Goal: Task Accomplishment & Management: Complete application form

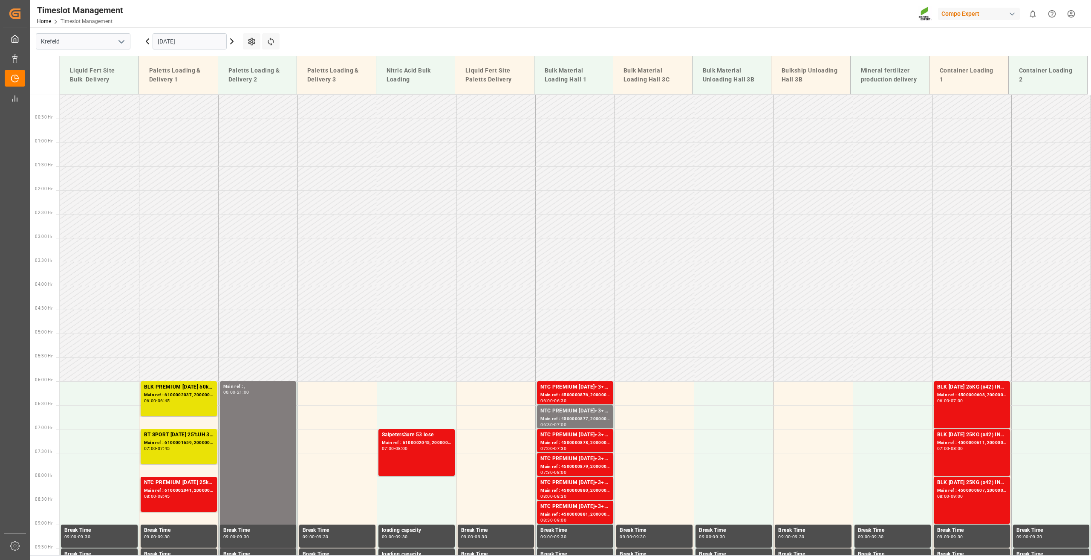
scroll to position [385, 0]
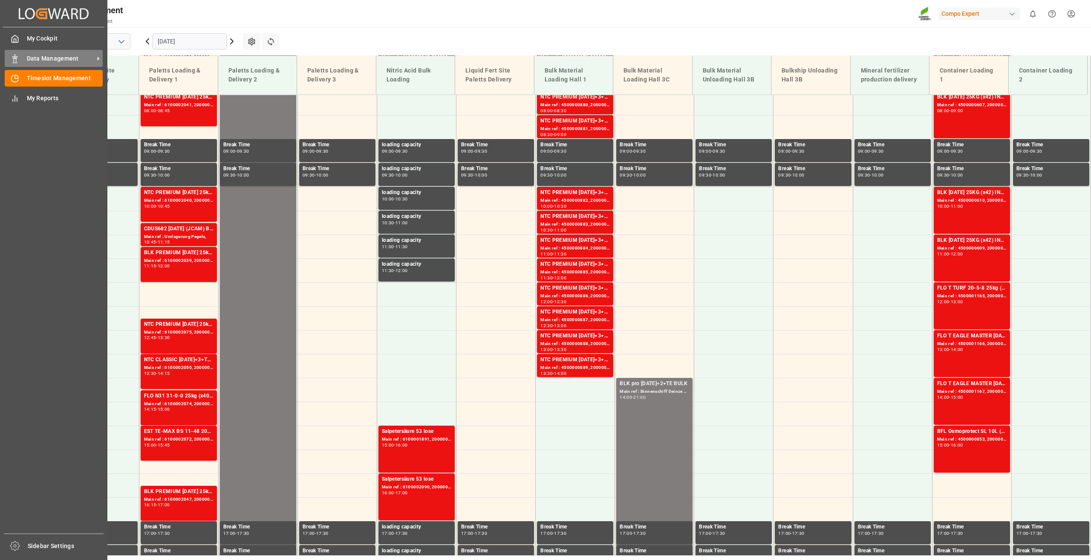
click at [21, 57] on div "Data Management Data Management" at bounding box center [54, 58] width 98 height 17
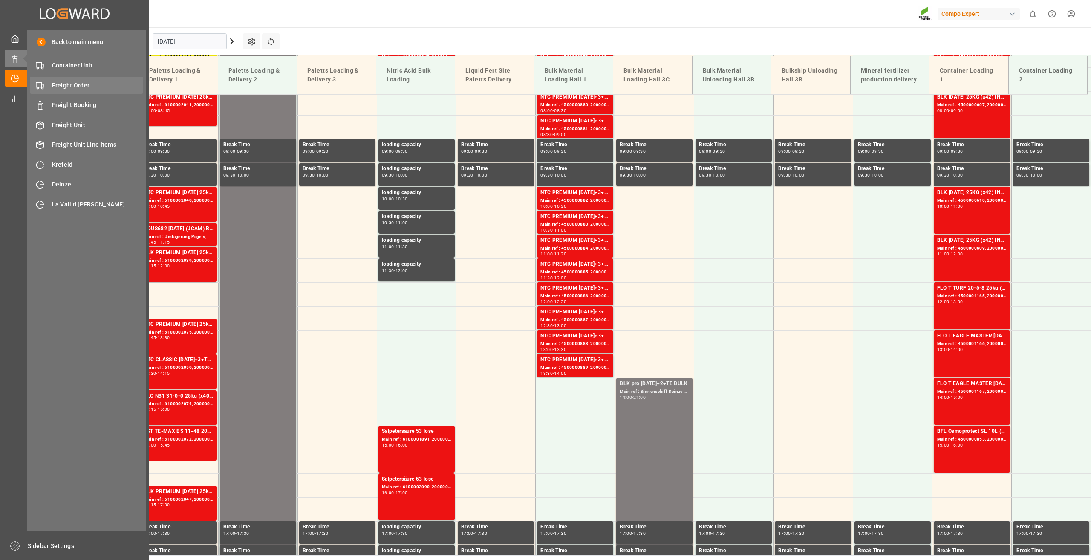
click at [71, 92] on div "Freight Order Freight Order" at bounding box center [86, 85] width 113 height 17
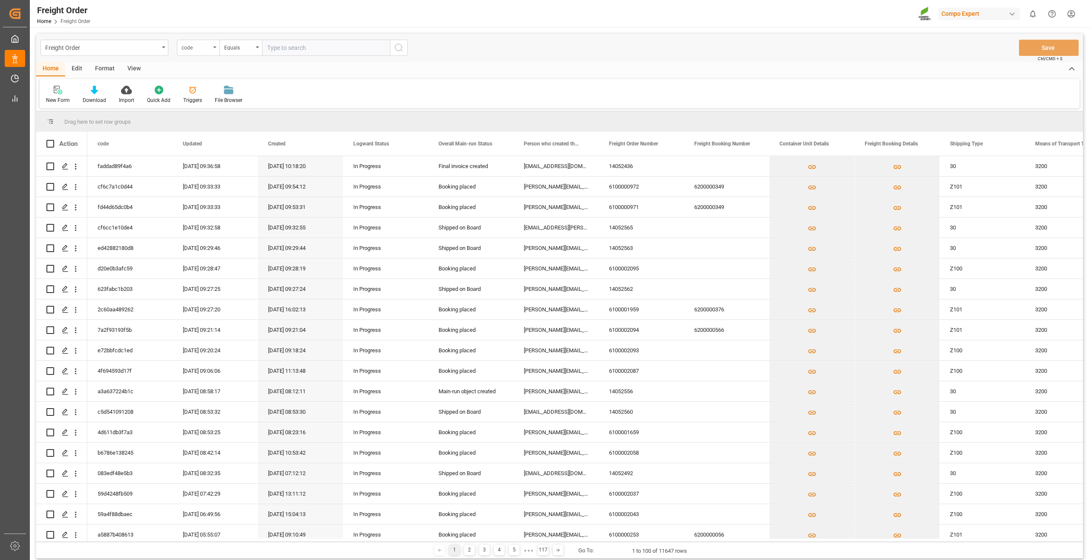
click at [209, 46] on div "code" at bounding box center [196, 47] width 29 height 10
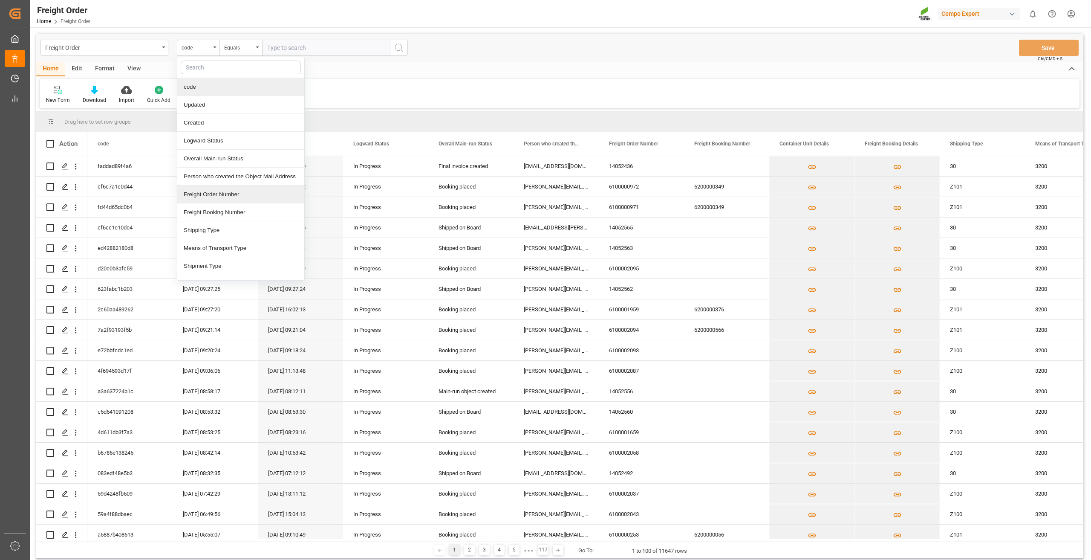
click at [234, 191] on div "Freight Order Number" at bounding box center [240, 194] width 127 height 18
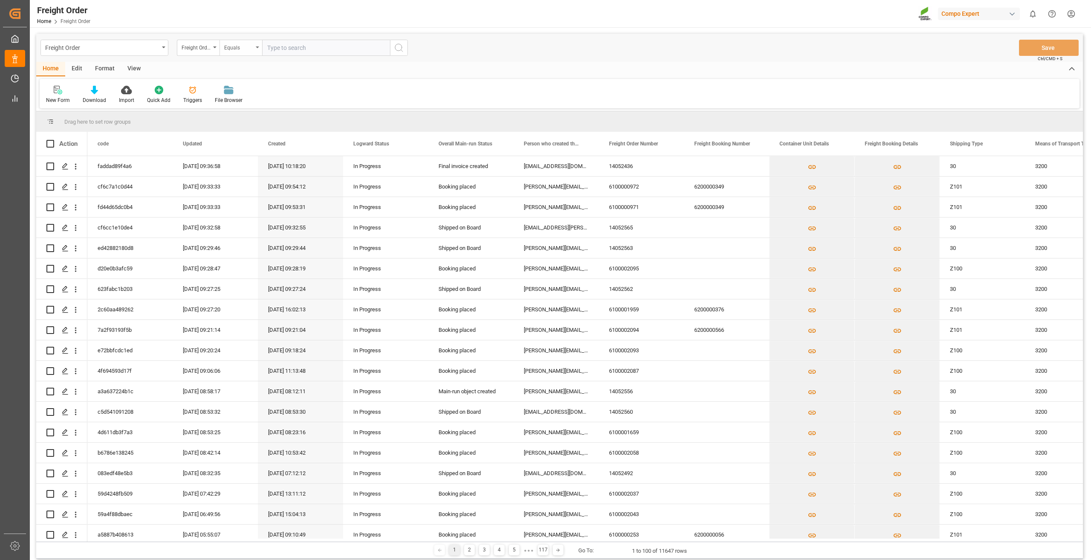
click at [237, 51] on div "Equals" at bounding box center [238, 47] width 29 height 10
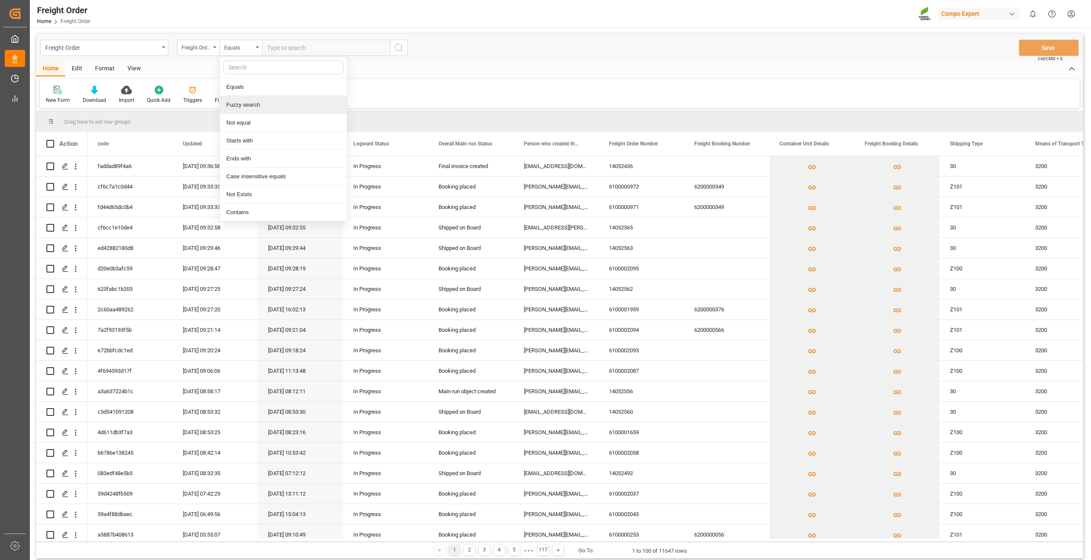
click at [251, 102] on div "Fuzzy search" at bounding box center [283, 105] width 127 height 18
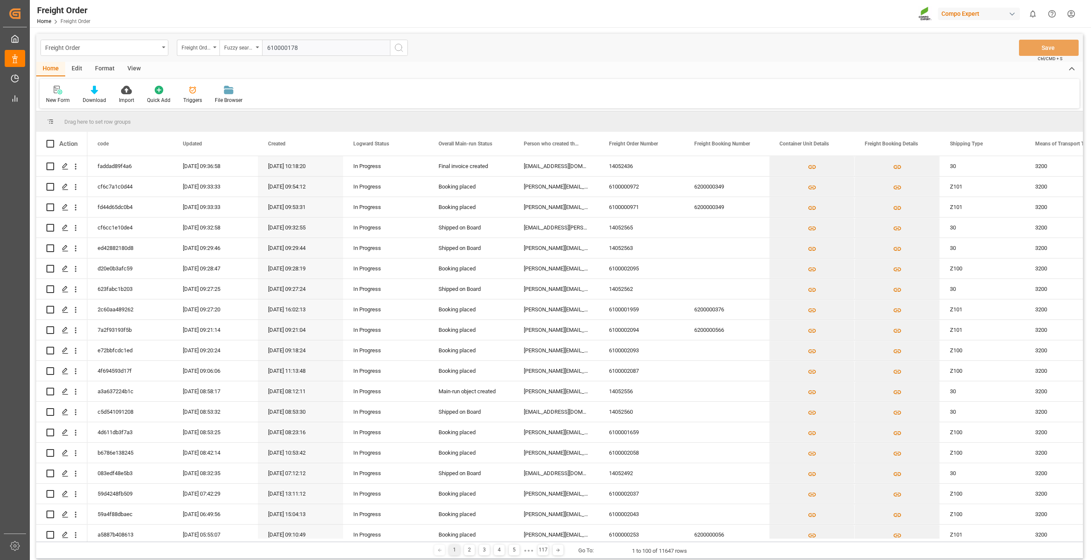
type input "6100001784"
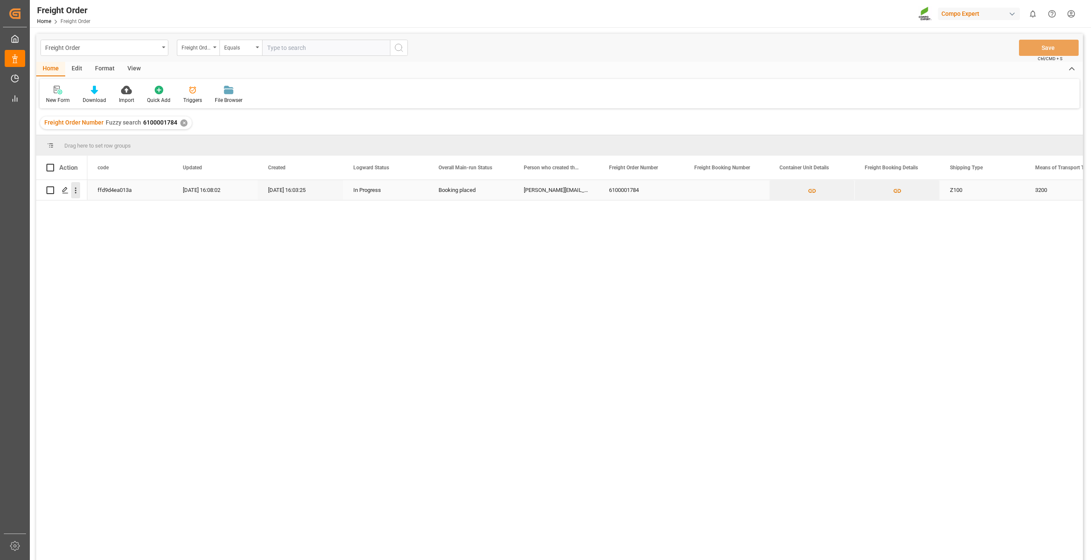
click at [72, 191] on icon "open menu" at bounding box center [75, 190] width 9 height 9
click at [87, 207] on span "Press SPACE to select this row." at bounding box center [85, 208] width 15 height 9
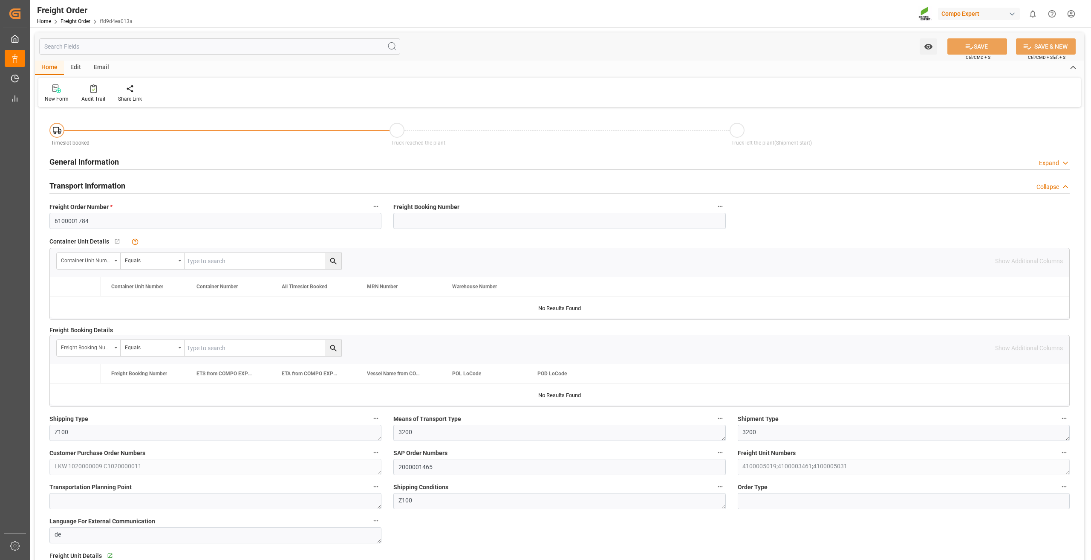
type input "0"
type input "22313.8"
type input "0"
type input "08.09.2025 01:00"
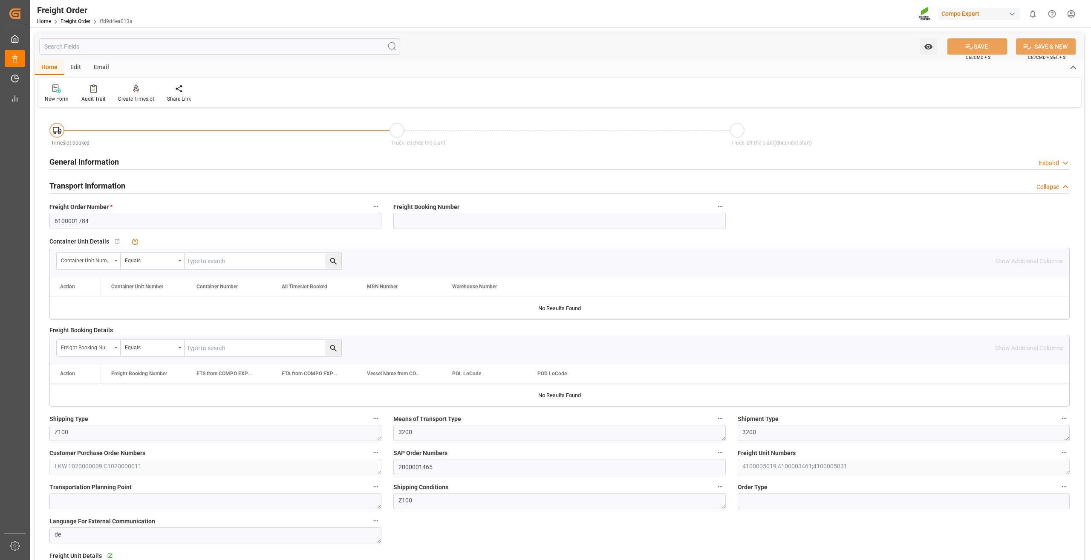
type input "[DATE] 16:03"
click at [133, 88] on icon at bounding box center [136, 87] width 6 height 7
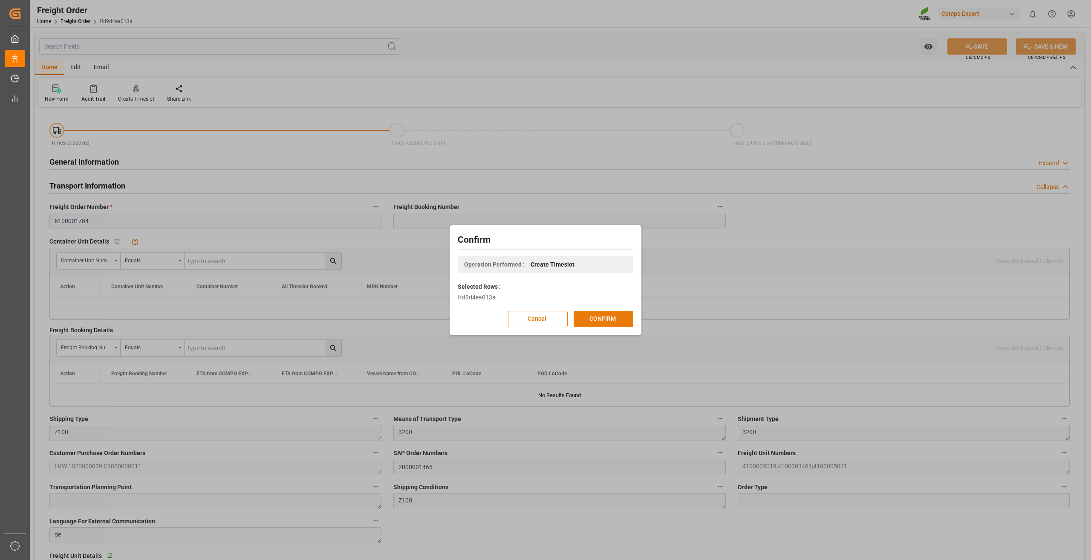
click at [605, 318] on button "CONFIRM" at bounding box center [604, 319] width 60 height 16
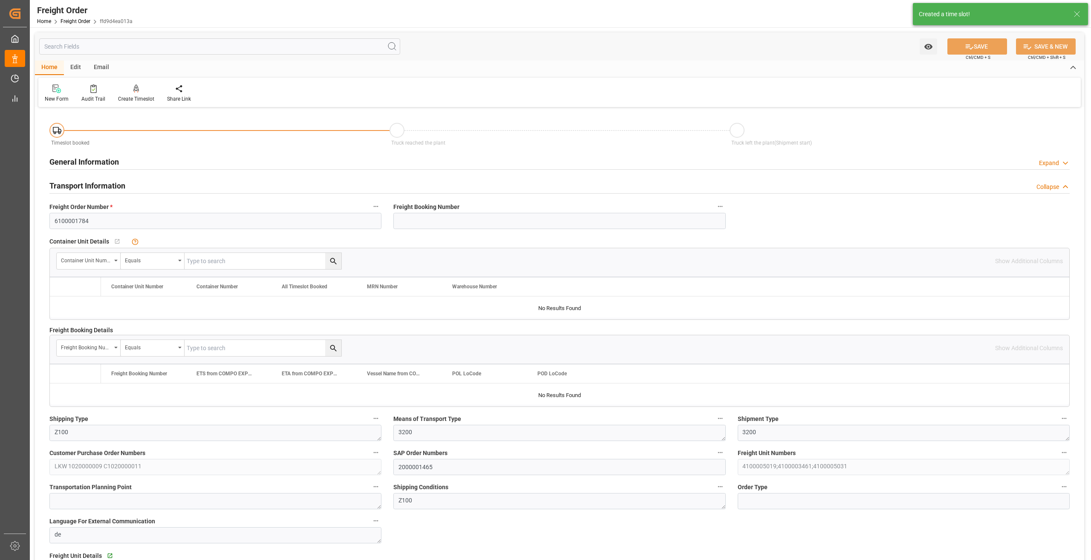
type input "0"
type input "22313.8"
type input "0"
type input "08.09.2025 01:00"
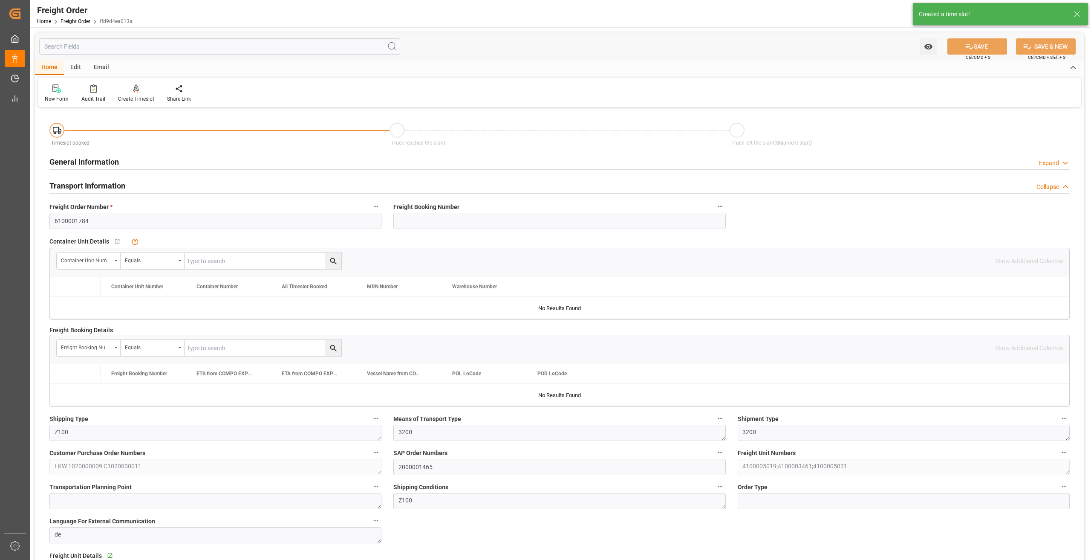
type input "08.09.2025 16:03"
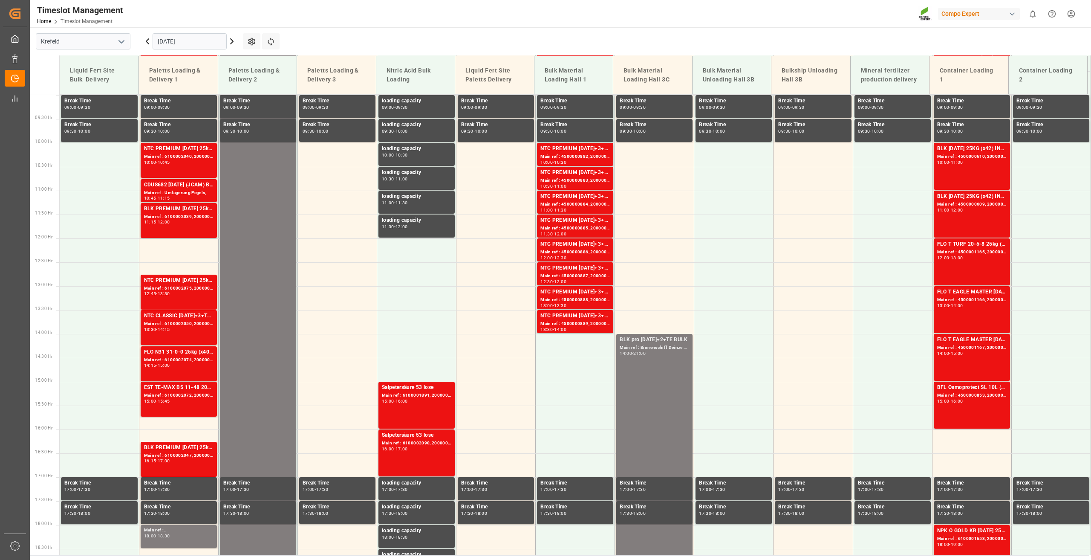
scroll to position [433, 0]
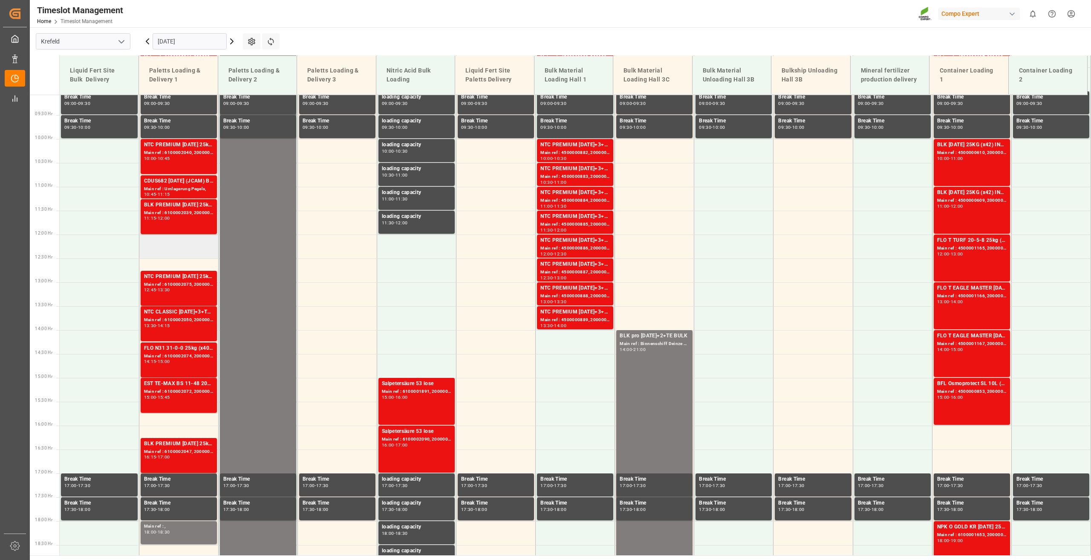
click at [175, 242] on td at bounding box center [178, 246] width 79 height 24
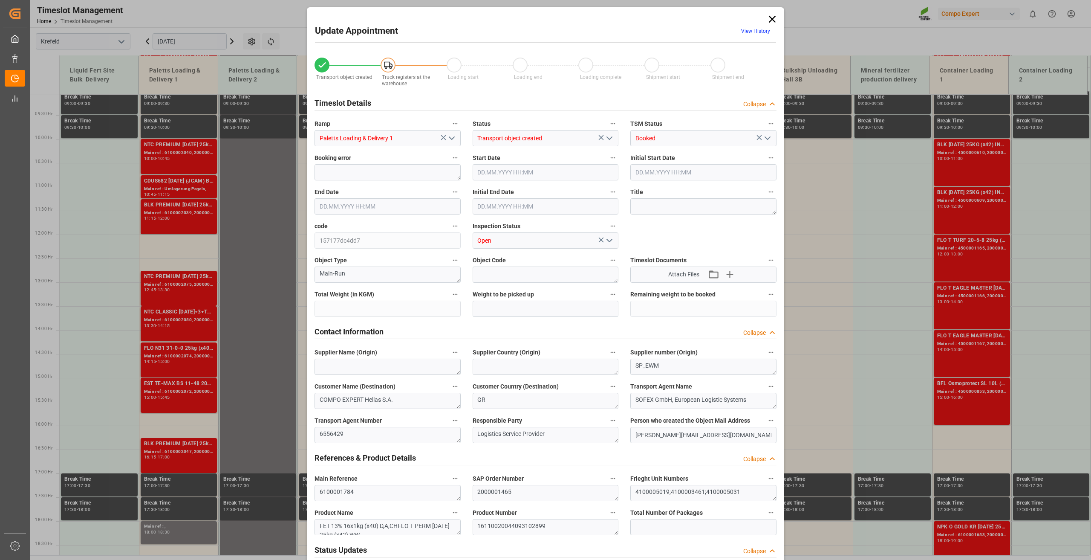
type input "22313.8"
type input "0"
type input "18.09.2025 12:00"
type input "18.09.2025 12:30"
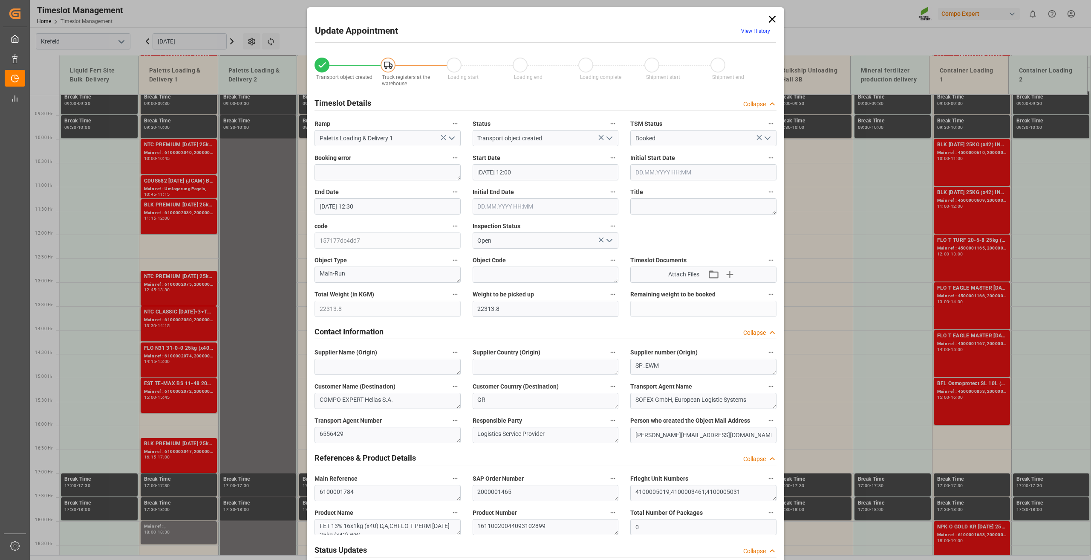
type input "08.09.2025 16:03"
type input "18.09.2025 07:40"
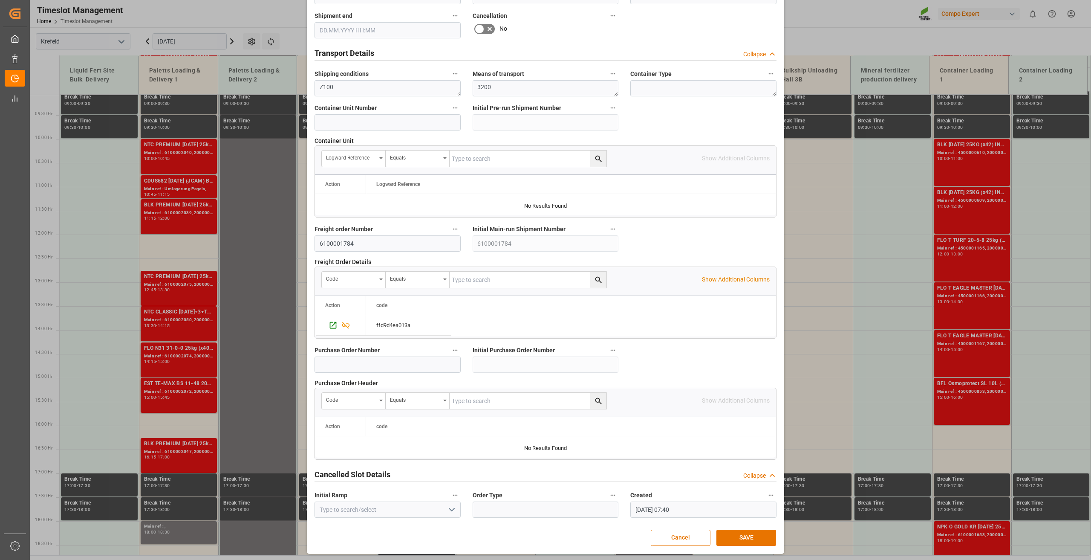
scroll to position [623, 0]
click at [749, 535] on button "SAVE" at bounding box center [747, 537] width 60 height 16
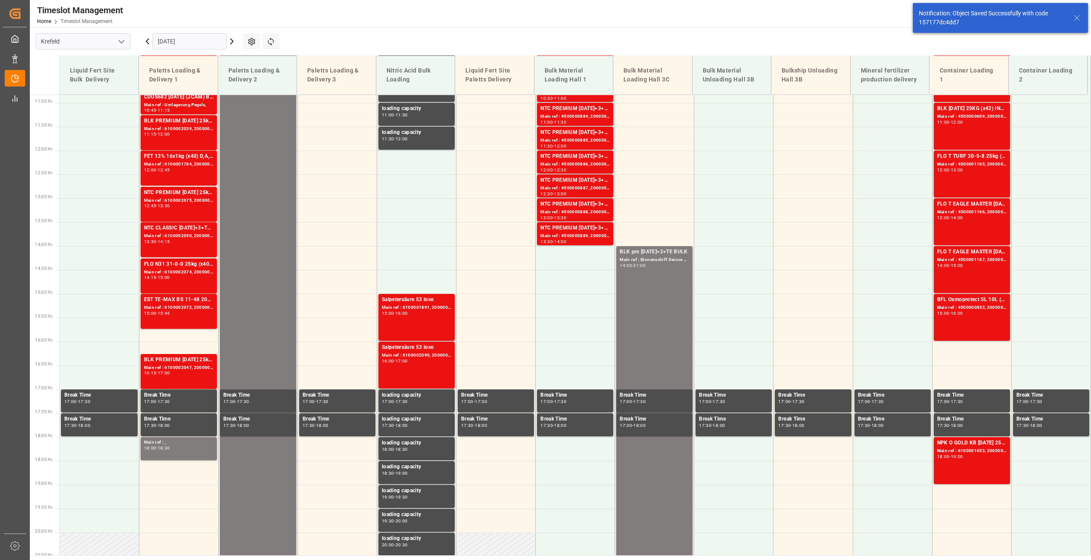
scroll to position [529, 0]
